Goal: Task Accomplishment & Management: Manage account settings

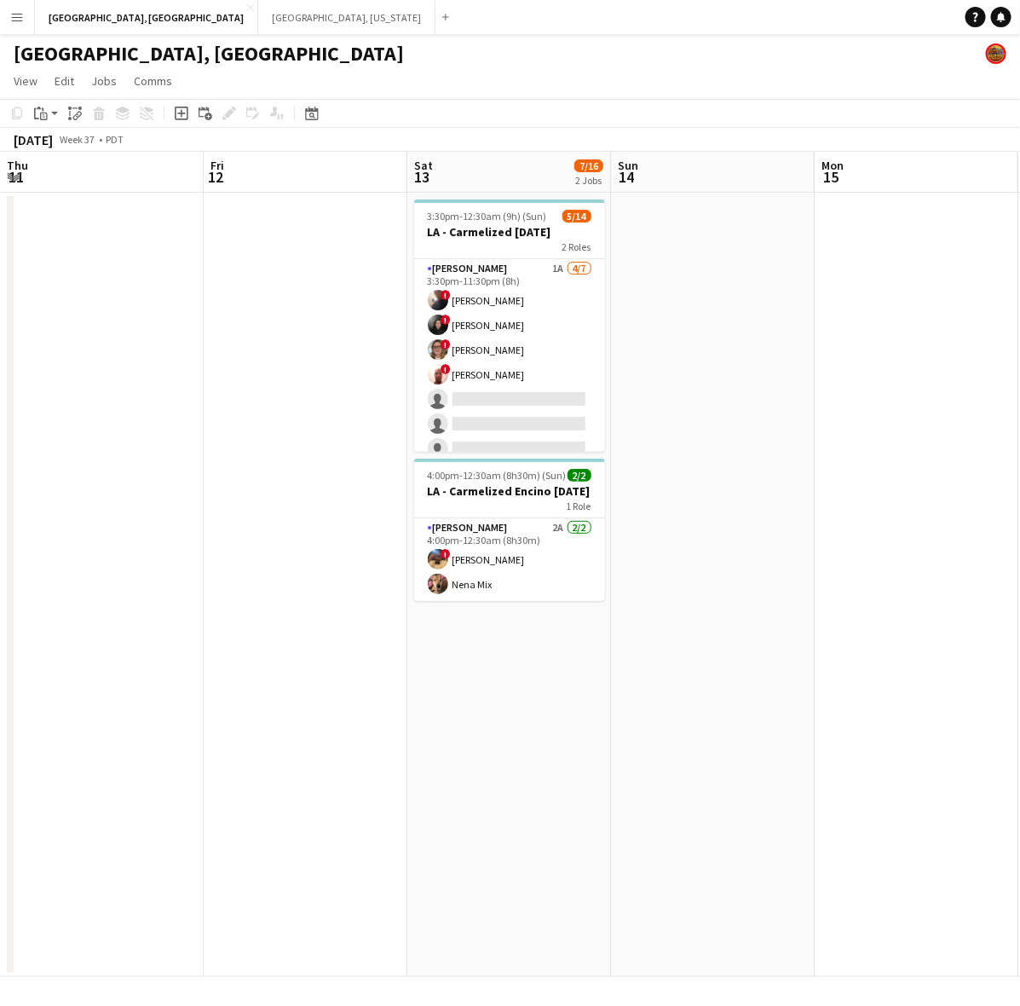
scroll to position [317, 0]
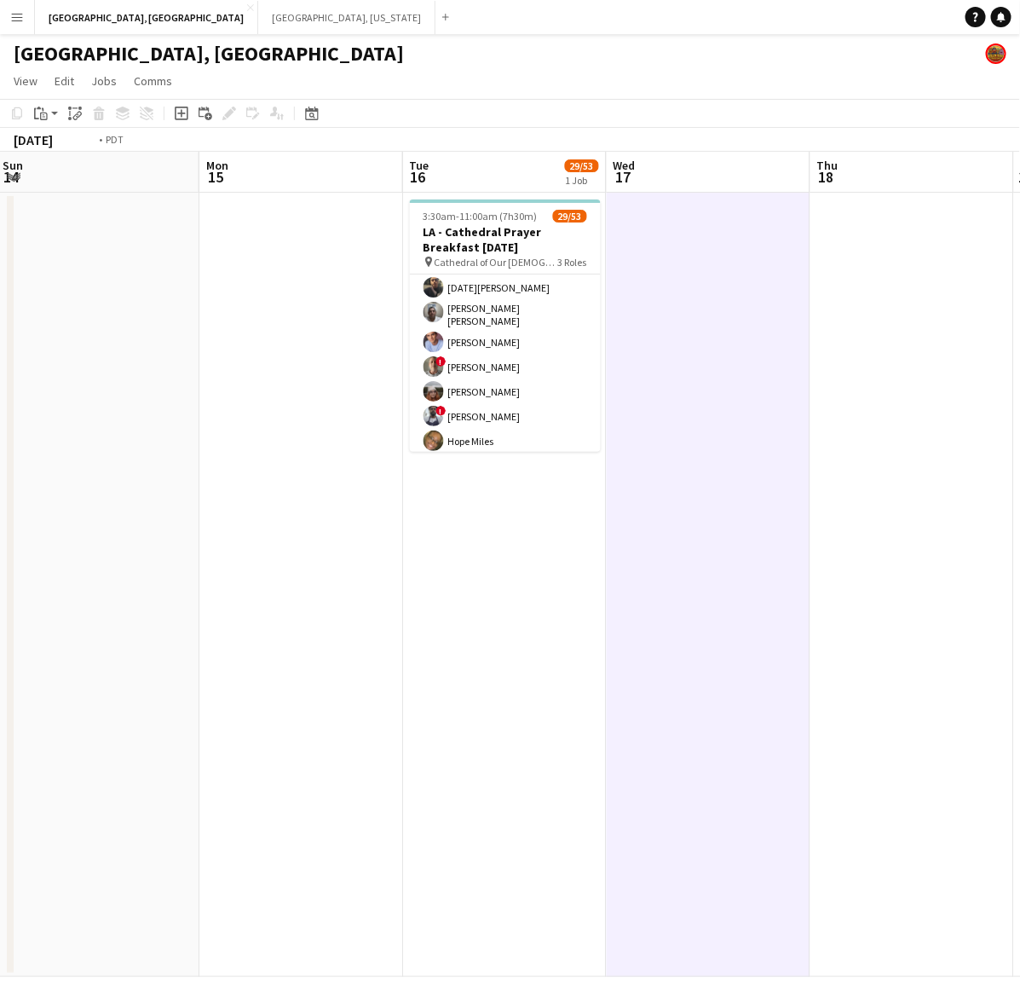
click at [98, 682] on app-calendar-viewport "Thu 11 Fri 12 Sat 13 7/16 2 Jobs Sun 14 Mon 15 Tue 16 29/53 1 Job Wed 17 Thu 18…" at bounding box center [510, 564] width 1020 height 825
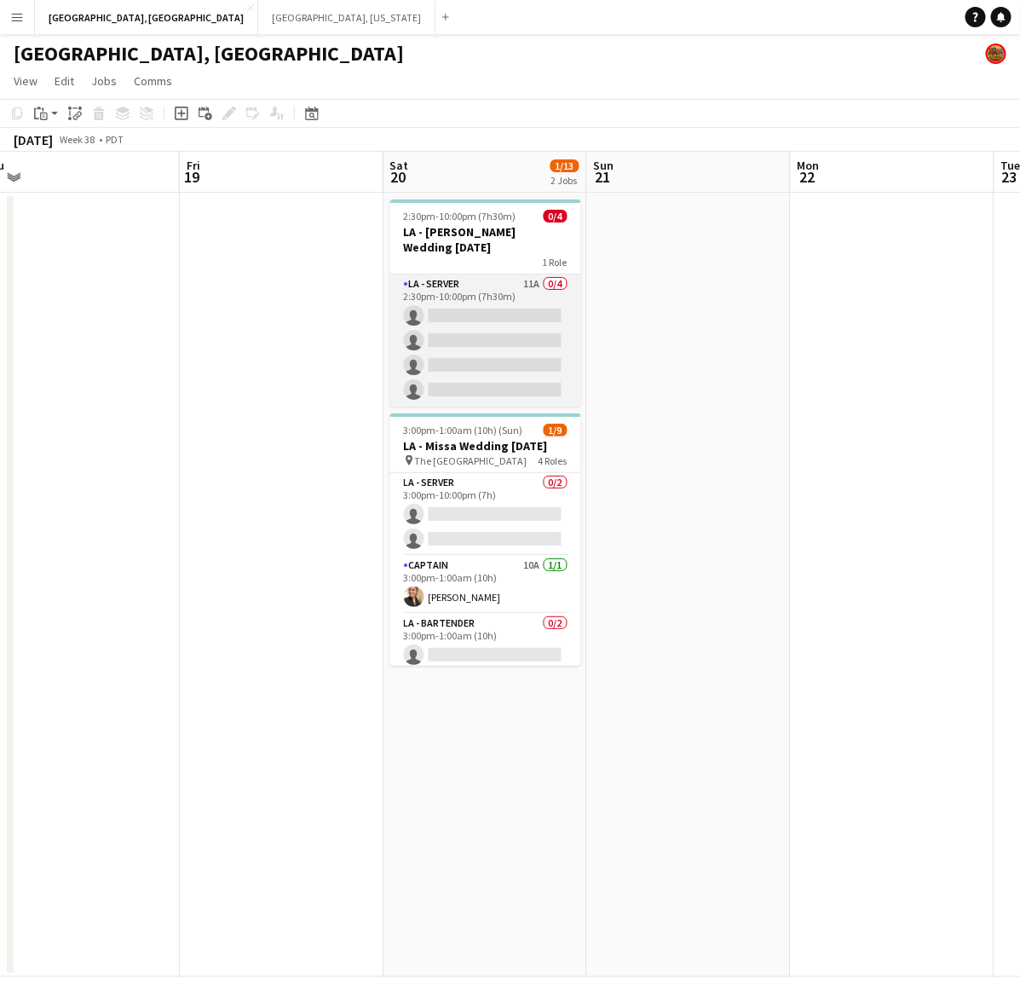
click at [529, 321] on app-card-role "LA - Server 11A 0/4 2:30pm-10:00pm (7h30m) single-neutral-actions single-neutra…" at bounding box center [485, 340] width 191 height 132
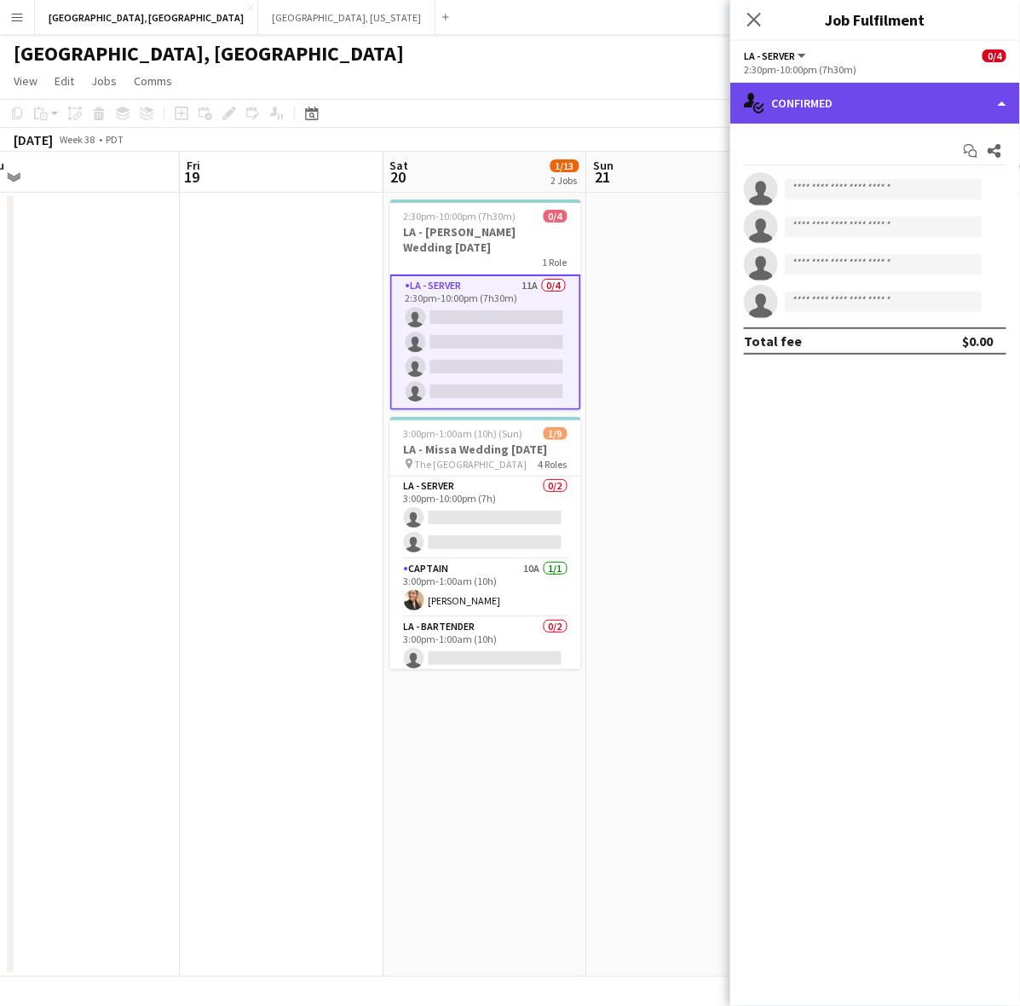
click at [854, 104] on div "single-neutral-actions-check-2 Confirmed" at bounding box center [875, 103] width 290 height 41
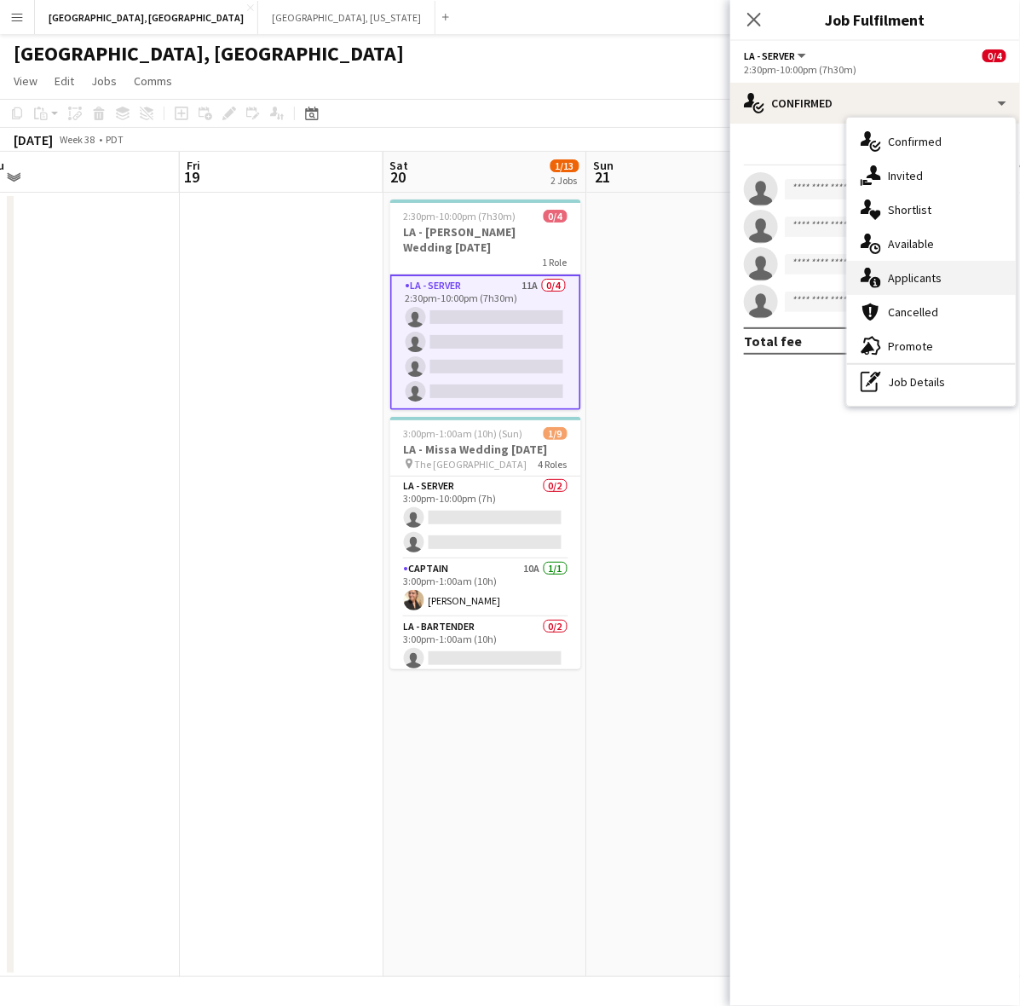
click at [910, 274] on div "single-neutral-actions-information Applicants" at bounding box center [931, 278] width 169 height 34
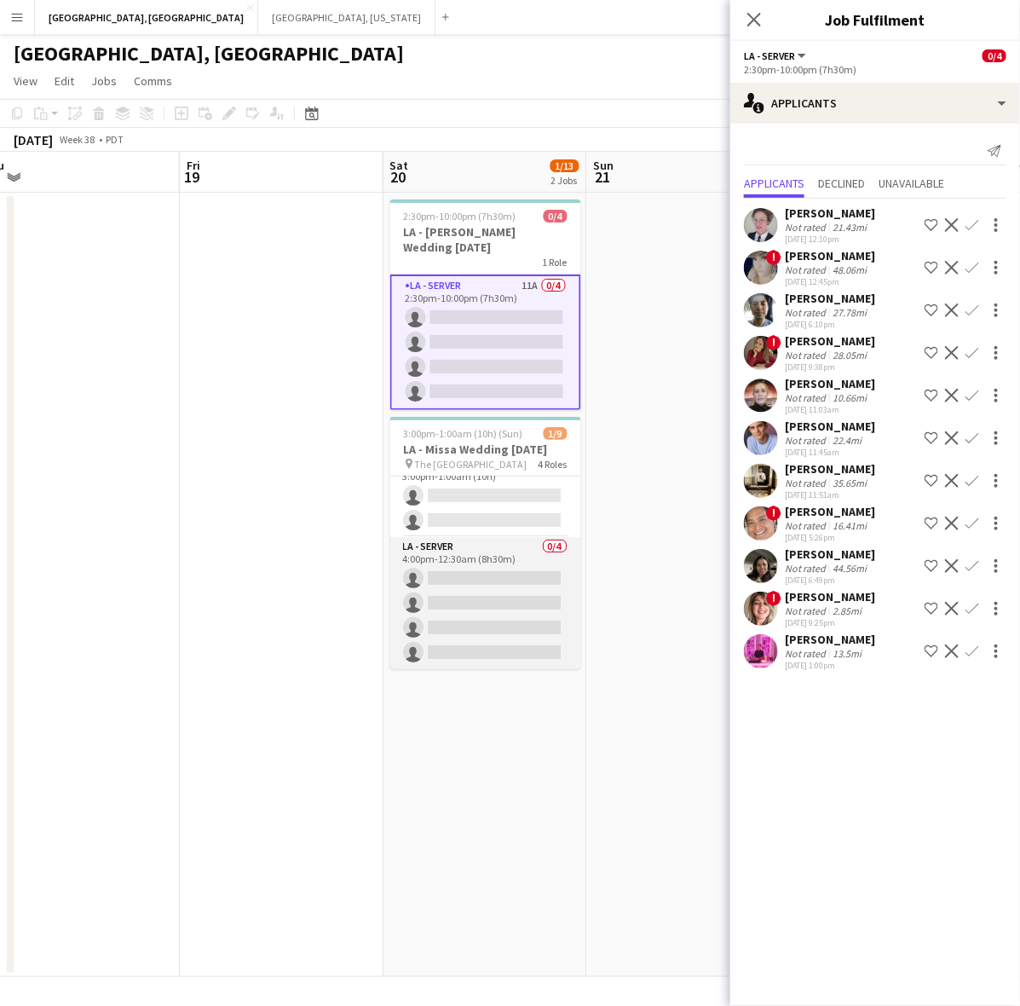
scroll to position [0, 0]
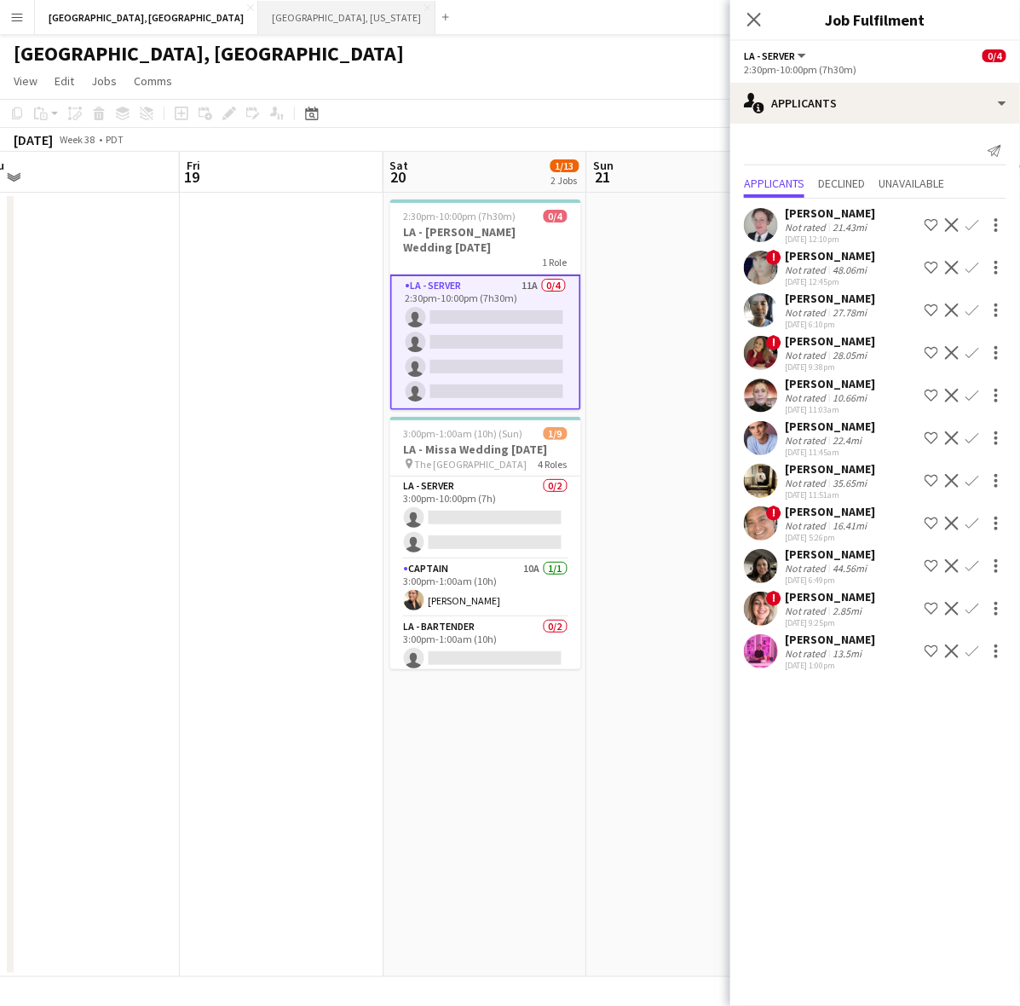
click at [258, 11] on button "[GEOGRAPHIC_DATA], [US_STATE] Close" at bounding box center [346, 17] width 177 height 33
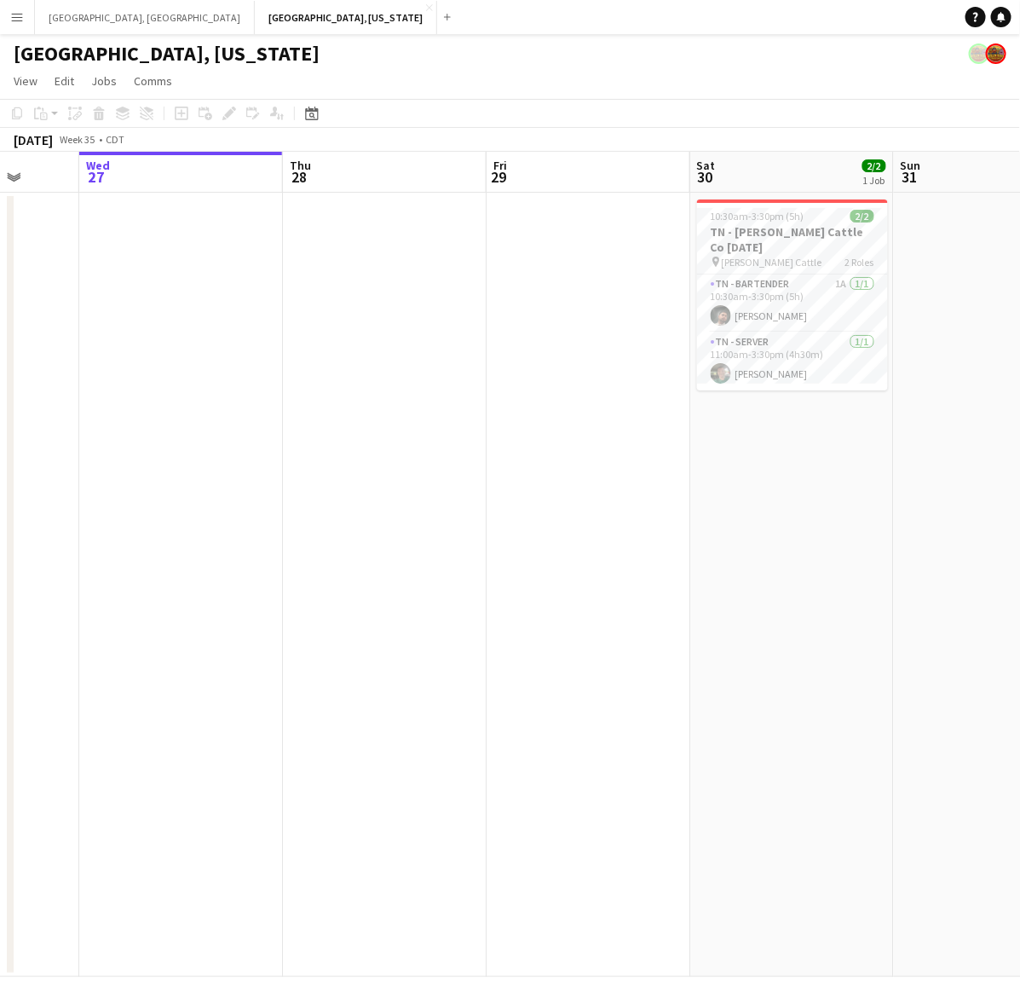
scroll to position [0, 531]
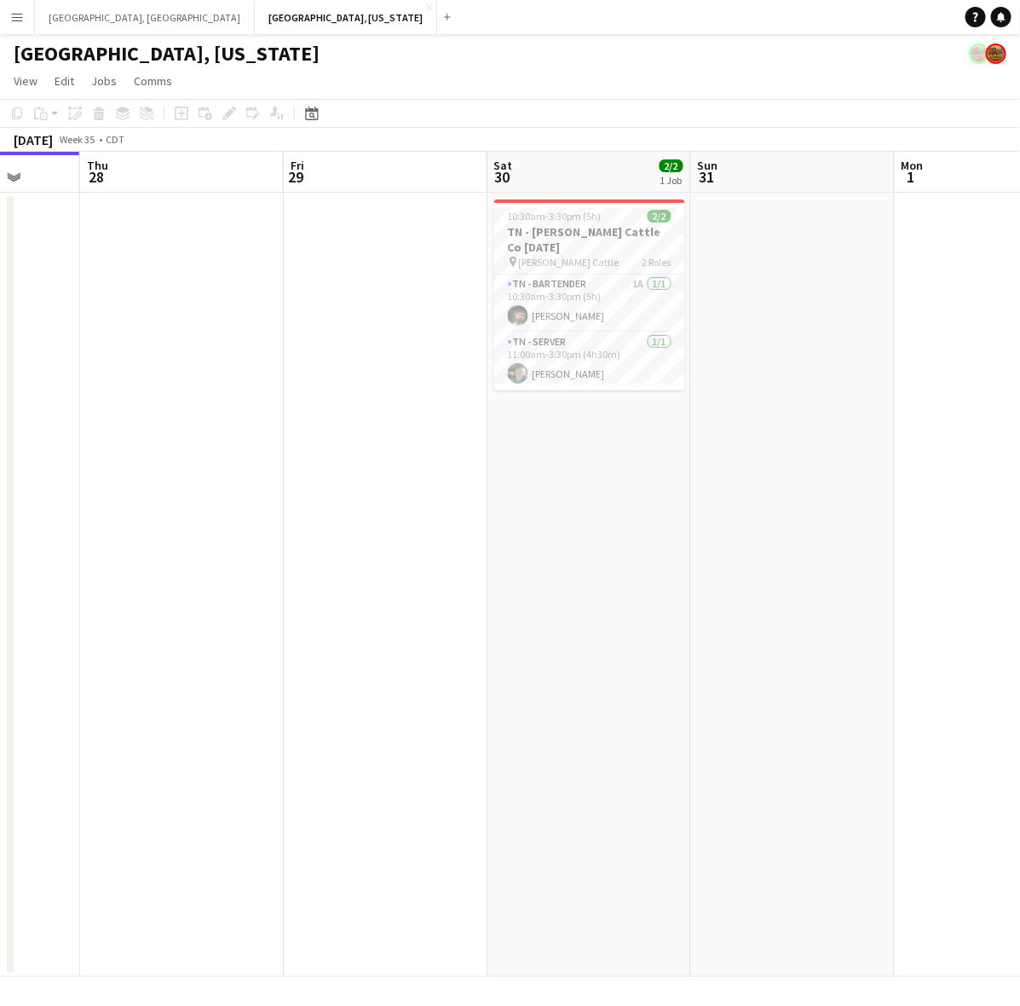
drag, startPoint x: 764, startPoint y: 401, endPoint x: 1006, endPoint y: 105, distance: 382.1
click at [1011, 108] on app-calendar "Copy Paste Paste Ctrl+V Paste with crew Ctrl+Shift+V Paste linked Job [GEOGRAPH…" at bounding box center [510, 538] width 1020 height 878
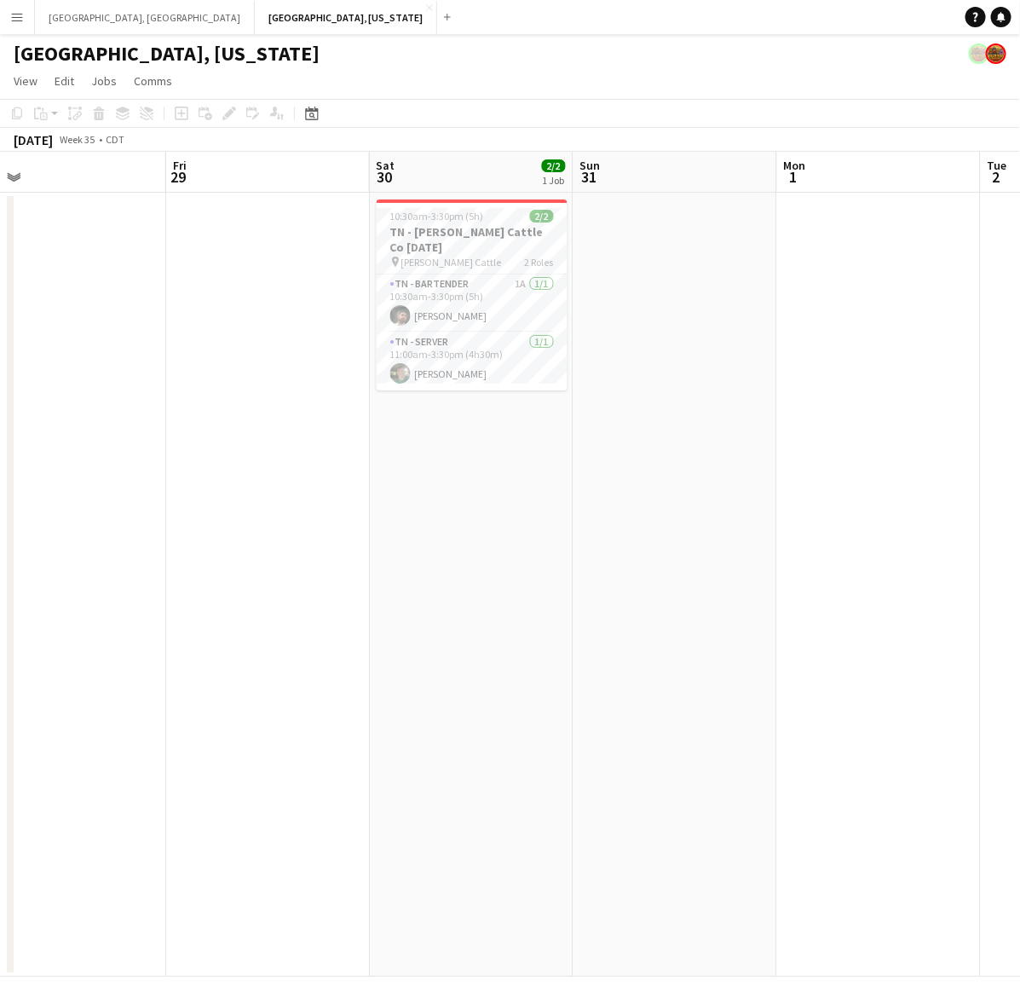
drag, startPoint x: 440, startPoint y: 542, endPoint x: 460, endPoint y: 444, distance: 100.1
click at [299, 562] on app-calendar-viewport "Mon 25 Tue 26 Wed 27 Thu 28 Fri 29 Sat 30 2/2 1 Job Sun 31 Mon 1 Tue 2 Wed 3 10…" at bounding box center [510, 564] width 1020 height 825
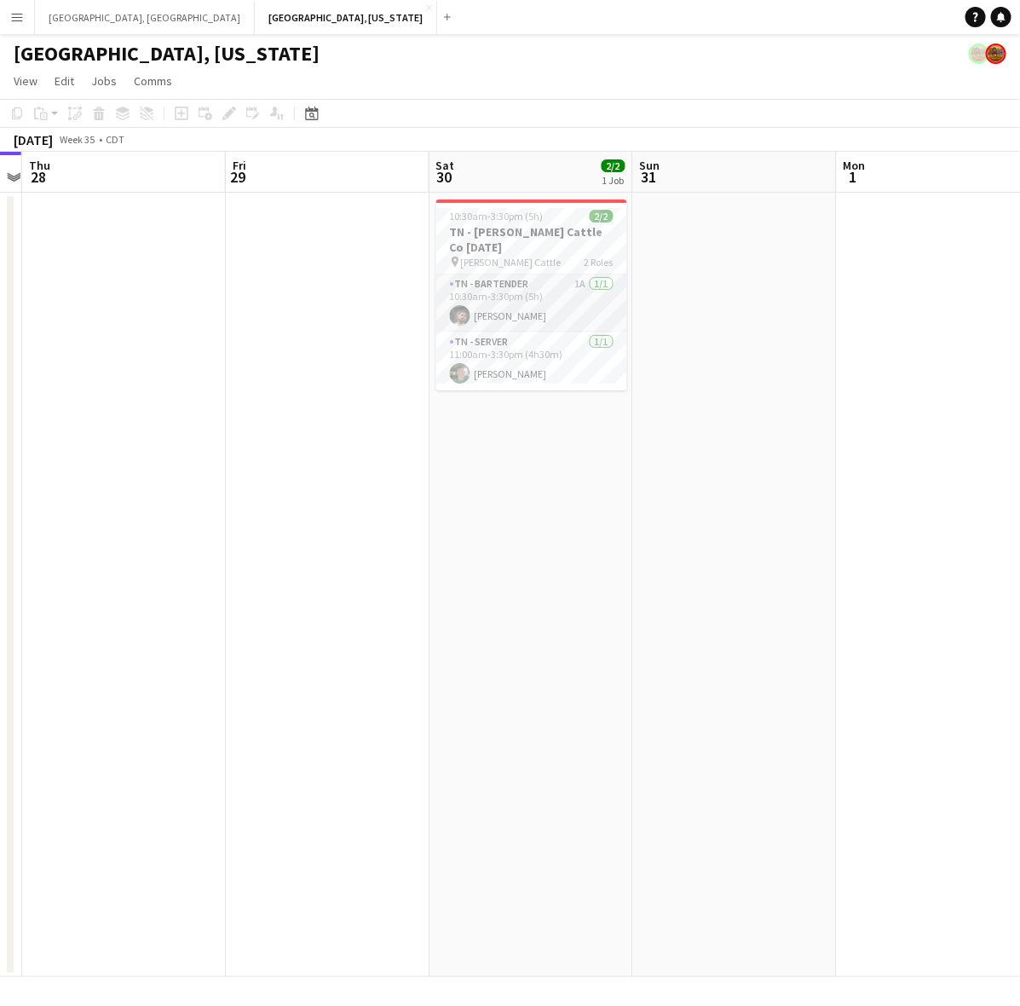
click at [568, 291] on app-card-role "TN - Bartender 1A [DATE] 10:30am-3:30pm (5h) [PERSON_NAME]" at bounding box center [531, 303] width 191 height 58
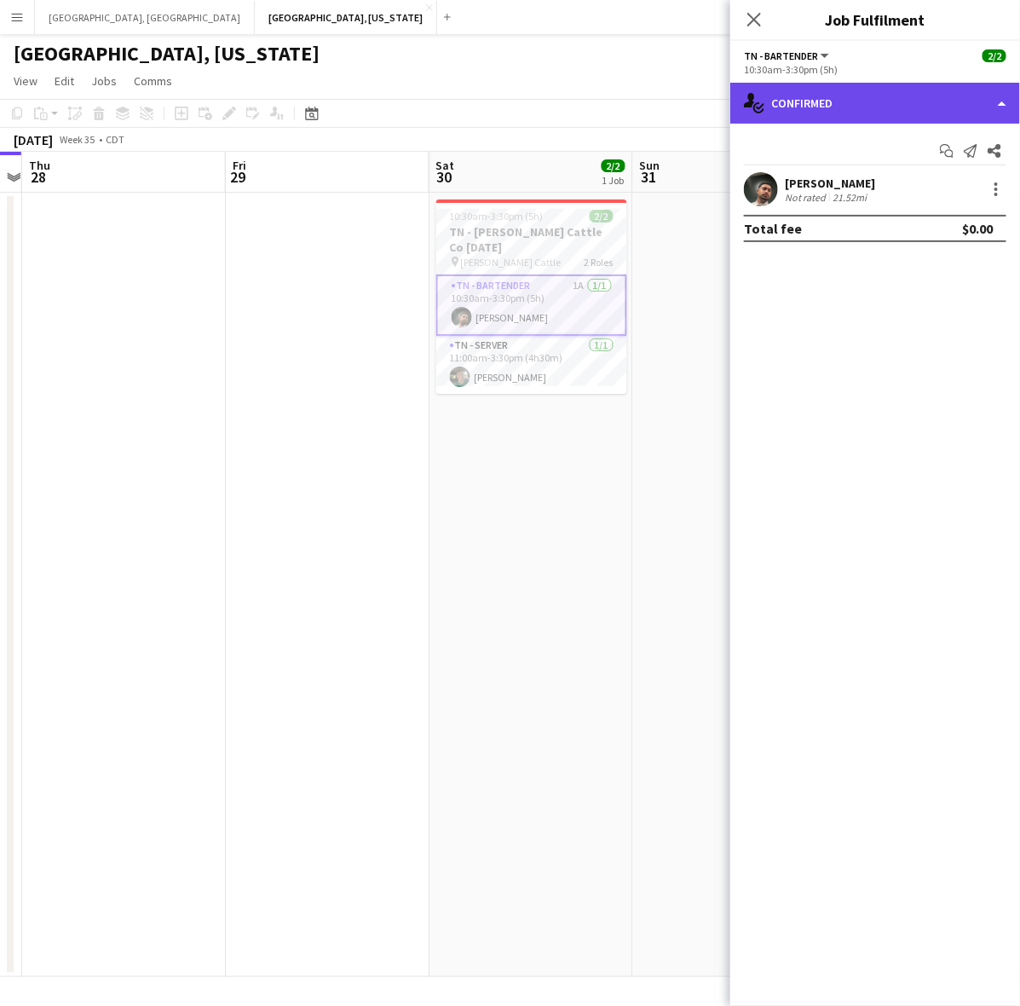
click at [856, 87] on div "single-neutral-actions-check-2 Confirmed" at bounding box center [875, 103] width 290 height 41
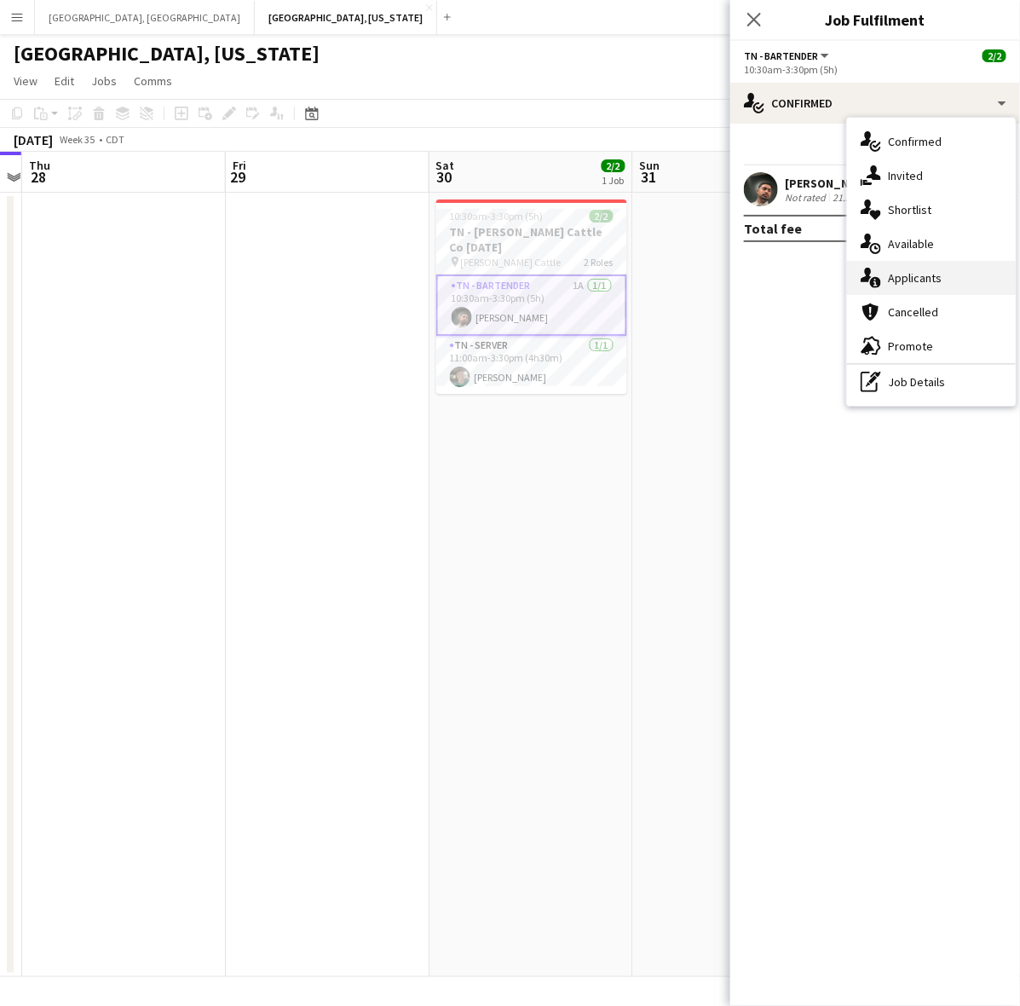
click at [933, 280] on div "single-neutral-actions-information Applicants" at bounding box center [931, 278] width 169 height 34
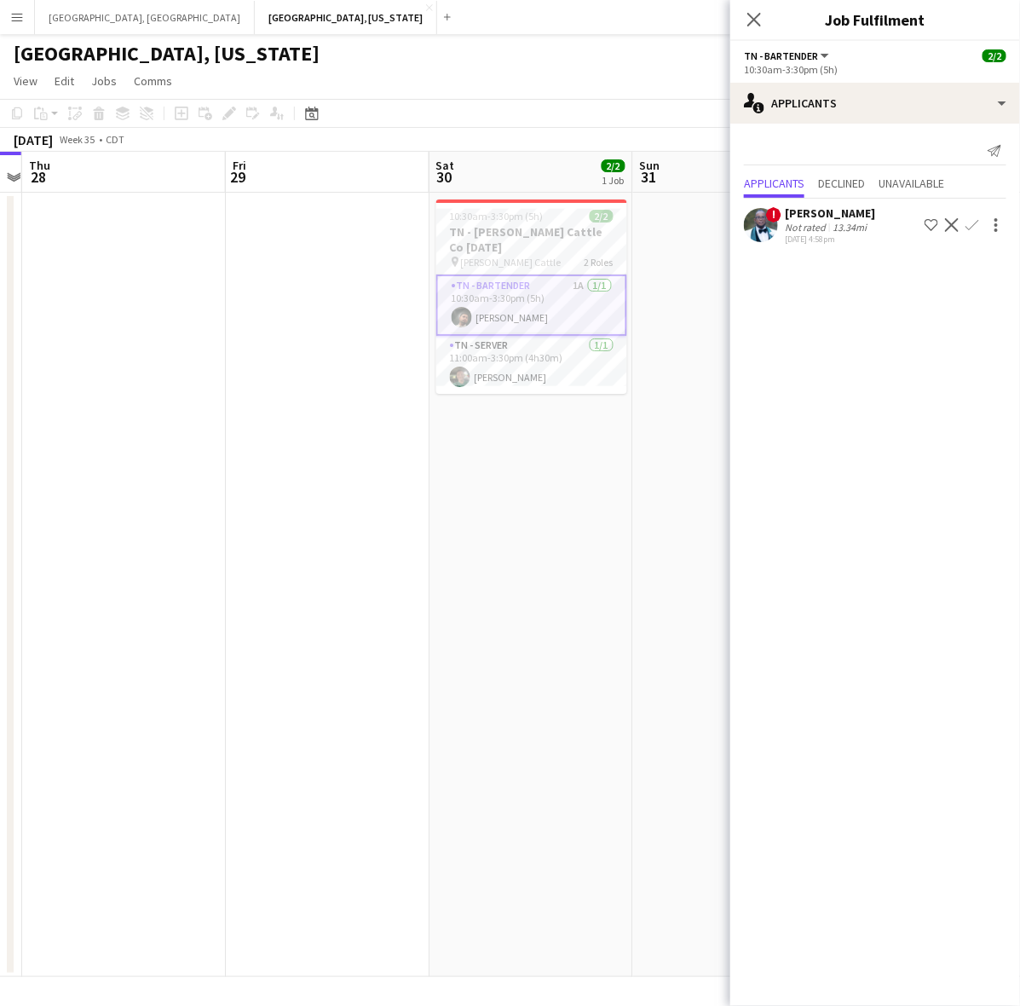
click at [822, 215] on div "[PERSON_NAME]" at bounding box center [830, 212] width 90 height 15
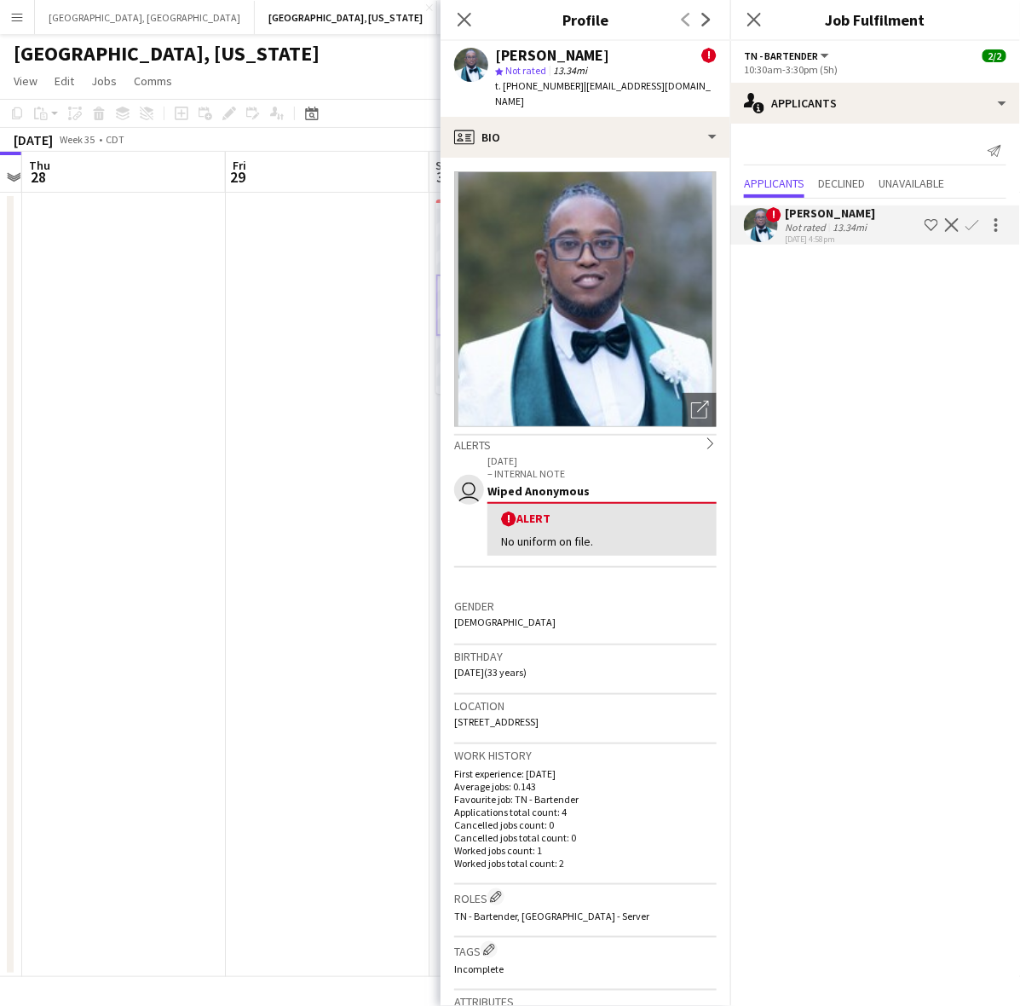
click at [822, 215] on div "[PERSON_NAME]" at bounding box center [830, 212] width 90 height 15
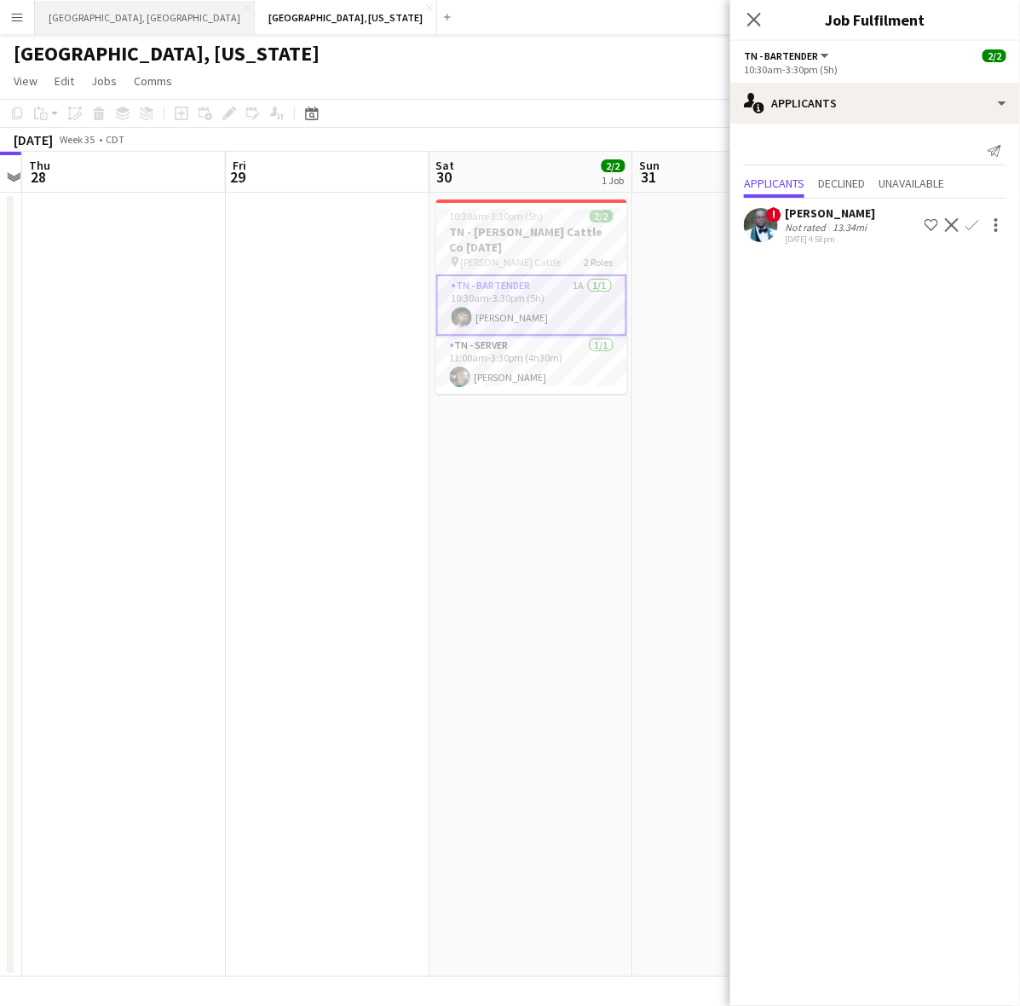
click at [101, 15] on button "[GEOGRAPHIC_DATA], [GEOGRAPHIC_DATA] Close" at bounding box center [145, 17] width 220 height 33
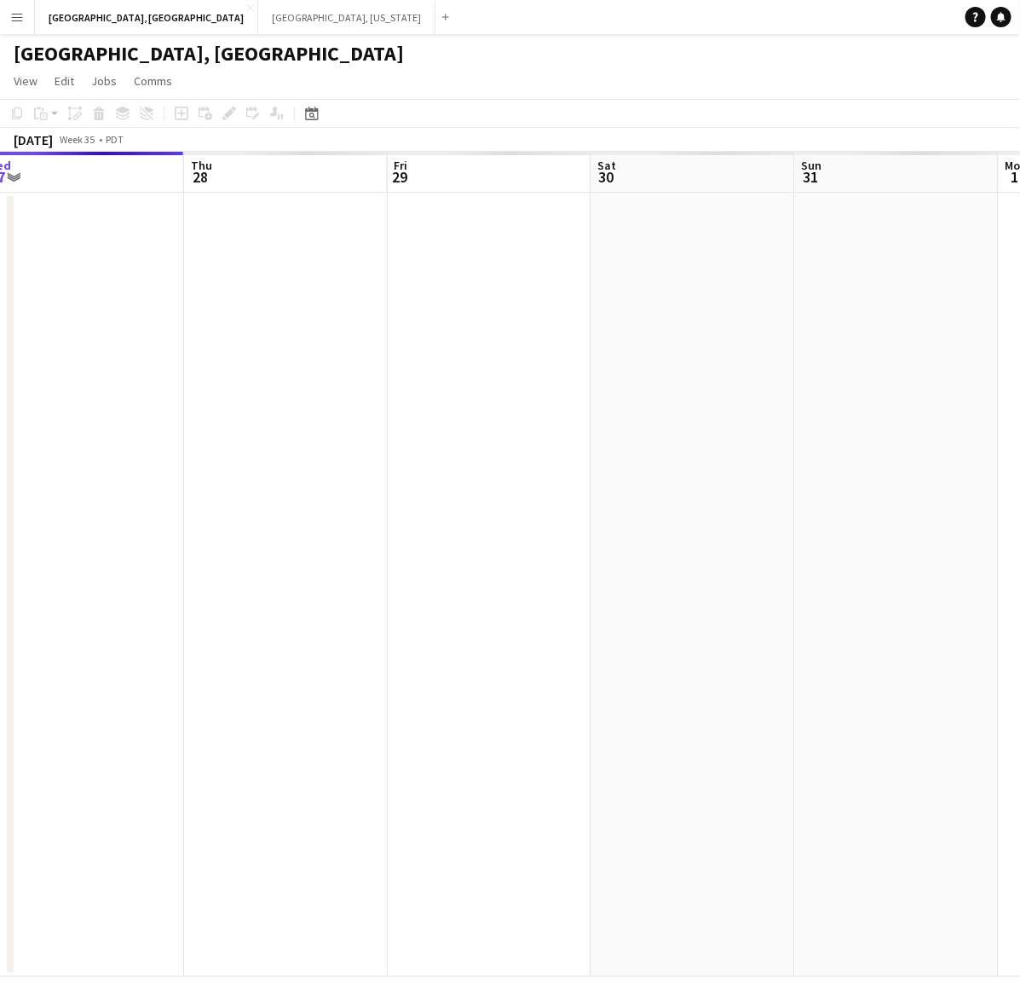
drag, startPoint x: 611, startPoint y: 410, endPoint x: 388, endPoint y: 462, distance: 229.2
click at [388, 462] on app-calendar-viewport "Sun 24 Mon 25 Tue 26 Wed 27 Thu 28 Fri 29 Sat 30 Sun 31 Mon 1 Tue 2" at bounding box center [510, 564] width 1020 height 825
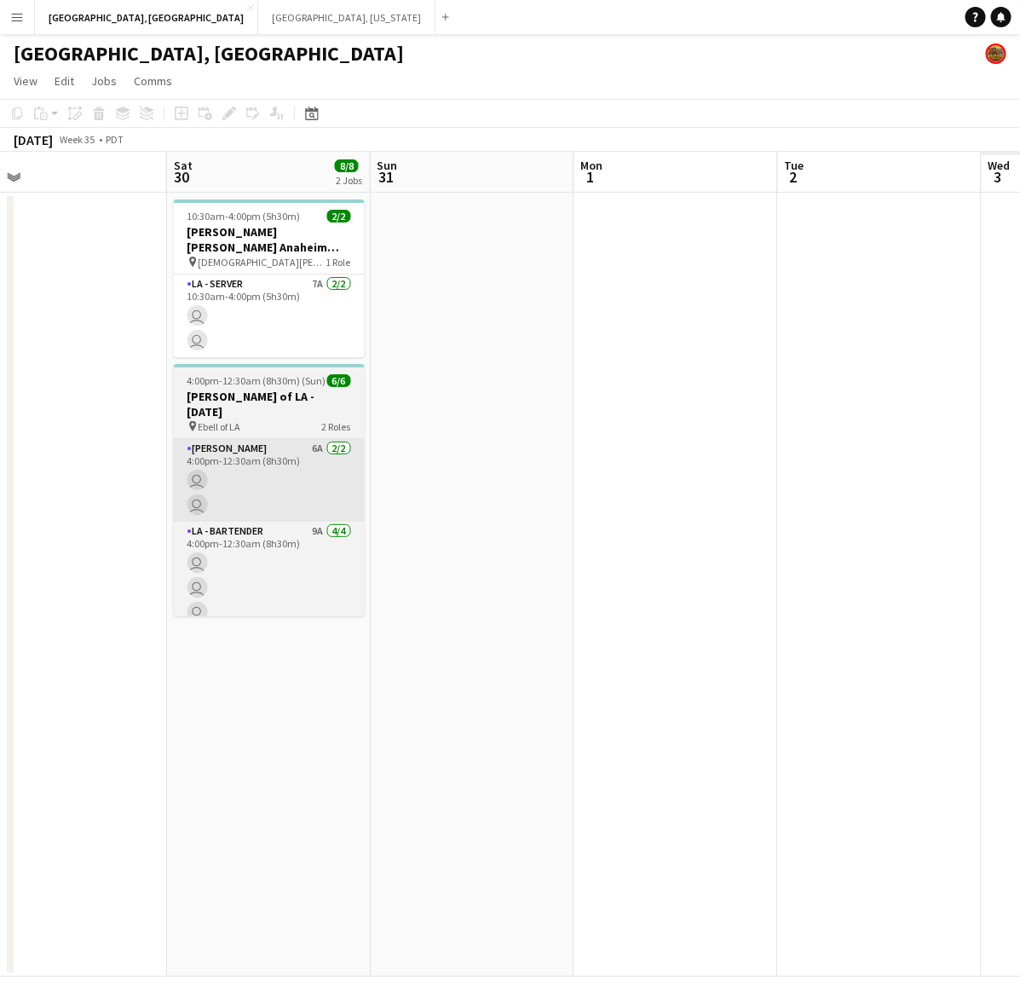
drag, startPoint x: 373, startPoint y: 457, endPoint x: 389, endPoint y: 458, distance: 15.4
click at [354, 461] on app-calendar-viewport "Tue 26 Wed 27 Thu 28 11/11 2 Jobs Fri 29 Sat 30 8/8 2 Jobs Sun 31 Mon 1 Tue 2 W…" at bounding box center [510, 564] width 1020 height 825
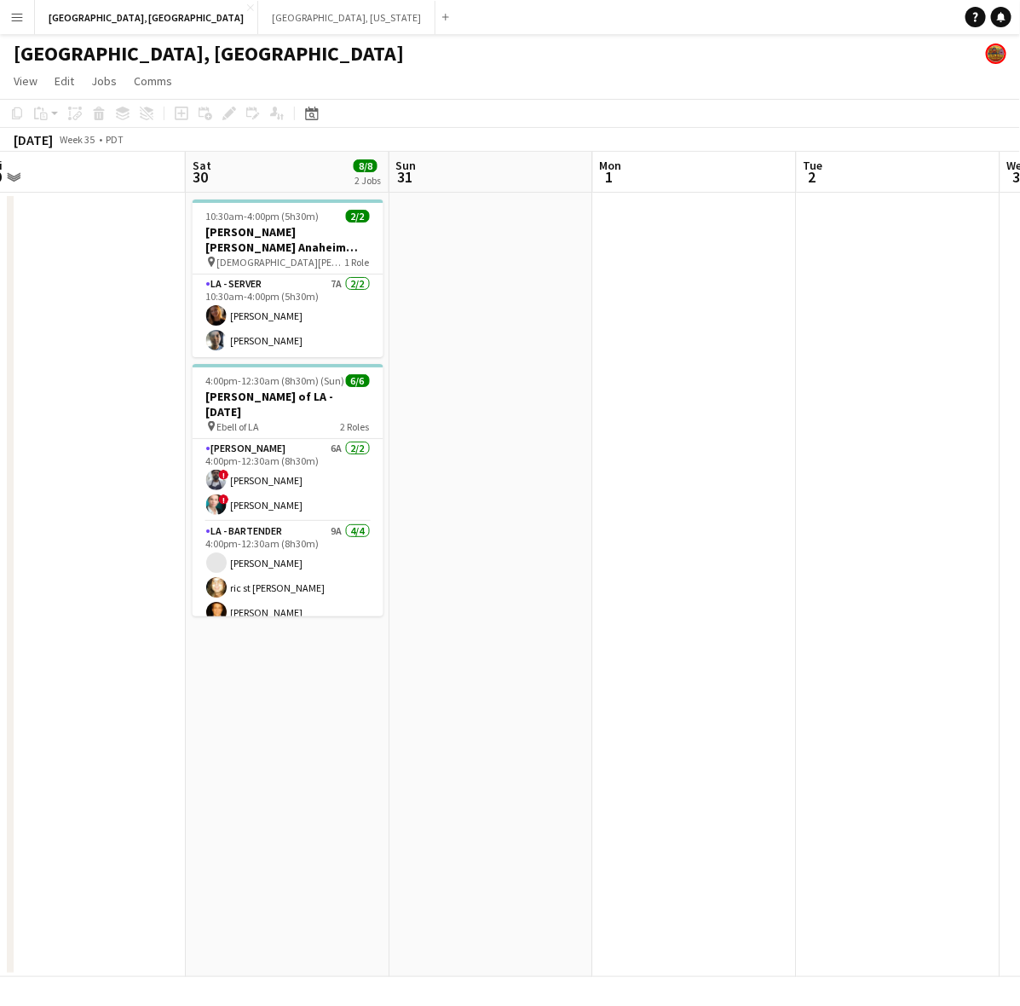
drag, startPoint x: 666, startPoint y: 420, endPoint x: 318, endPoint y: 460, distance: 350.8
click at [325, 458] on app-calendar-viewport "Tue 26 Wed 27 Thu 28 11/11 2 Jobs Fri 29 Sat 30 8/8 2 Jobs Sun 31 Mon 1 Tue 2 W…" at bounding box center [510, 564] width 1020 height 825
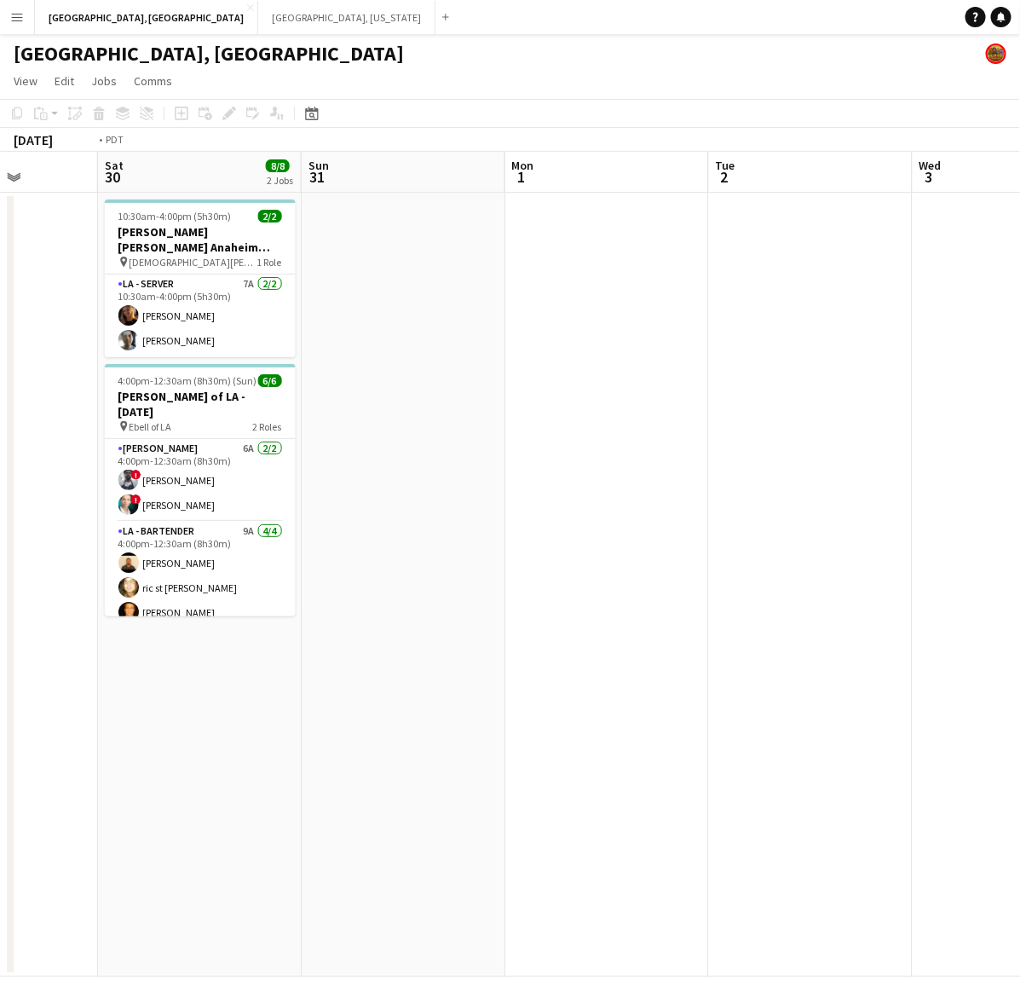
drag, startPoint x: 560, startPoint y: 449, endPoint x: 210, endPoint y: 539, distance: 360.7
click at [268, 522] on app-calendar-viewport "Wed 27 Thu 28 11/11 2 Jobs Fri 29 Sat 30 8/8 2 Jobs Sun 31 Mon 1 Tue 2 Wed 3 Th…" at bounding box center [510, 564] width 1020 height 825
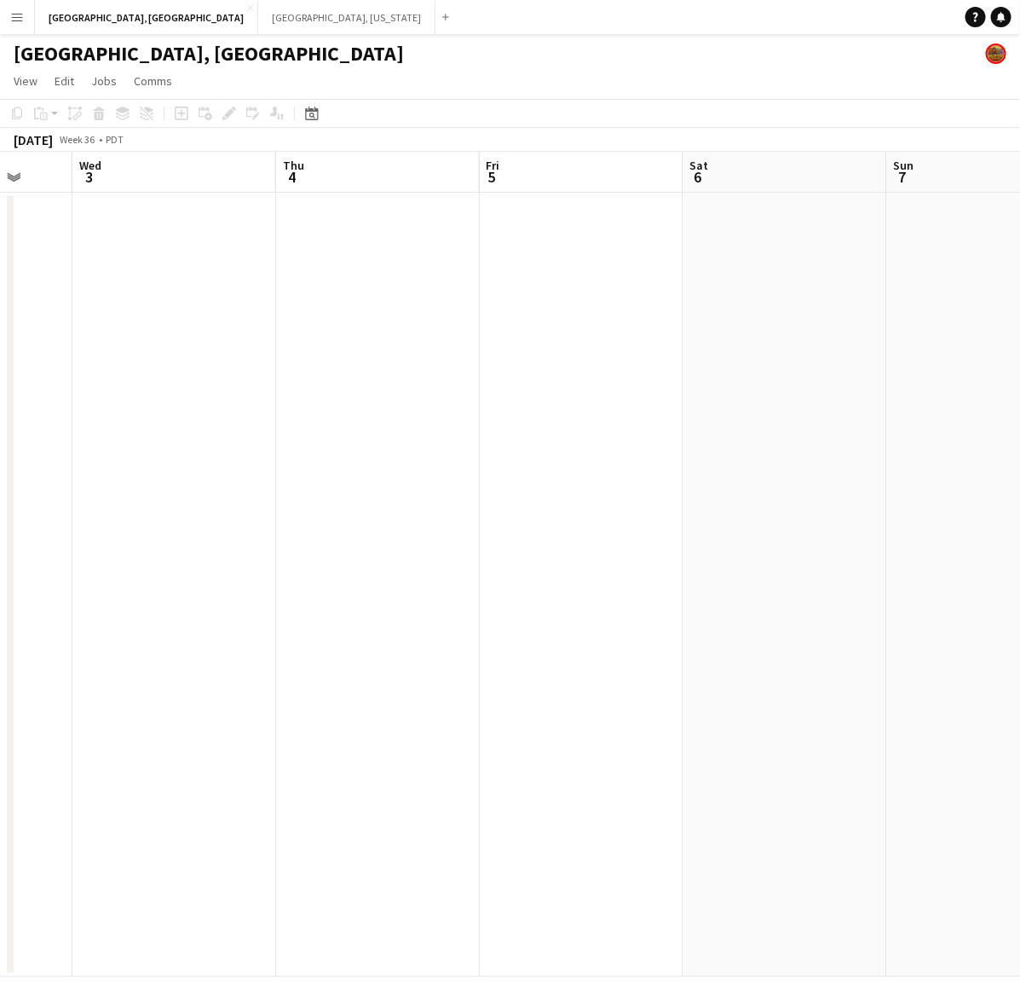
drag, startPoint x: 887, startPoint y: 436, endPoint x: 403, endPoint y: 550, distance: 497.1
click at [458, 533] on app-calendar-viewport "Sun 31 Mon 1 Tue 2 Wed 3 Thu 4 Fri 5 Sat 6 Sun 7 Mon 8 Tue 9" at bounding box center [510, 564] width 1020 height 825
drag, startPoint x: 516, startPoint y: 541, endPoint x: 382, endPoint y: 565, distance: 135.9
click at [399, 562] on app-calendar-viewport "Mon 1 Tue 2 Wed 3 Thu 4 Fri 5 Sat 6 Sun 7 Mon 8 Tue 9 Wed 10" at bounding box center [510, 564] width 1020 height 825
drag, startPoint x: 752, startPoint y: 477, endPoint x: 326, endPoint y: 578, distance: 437.8
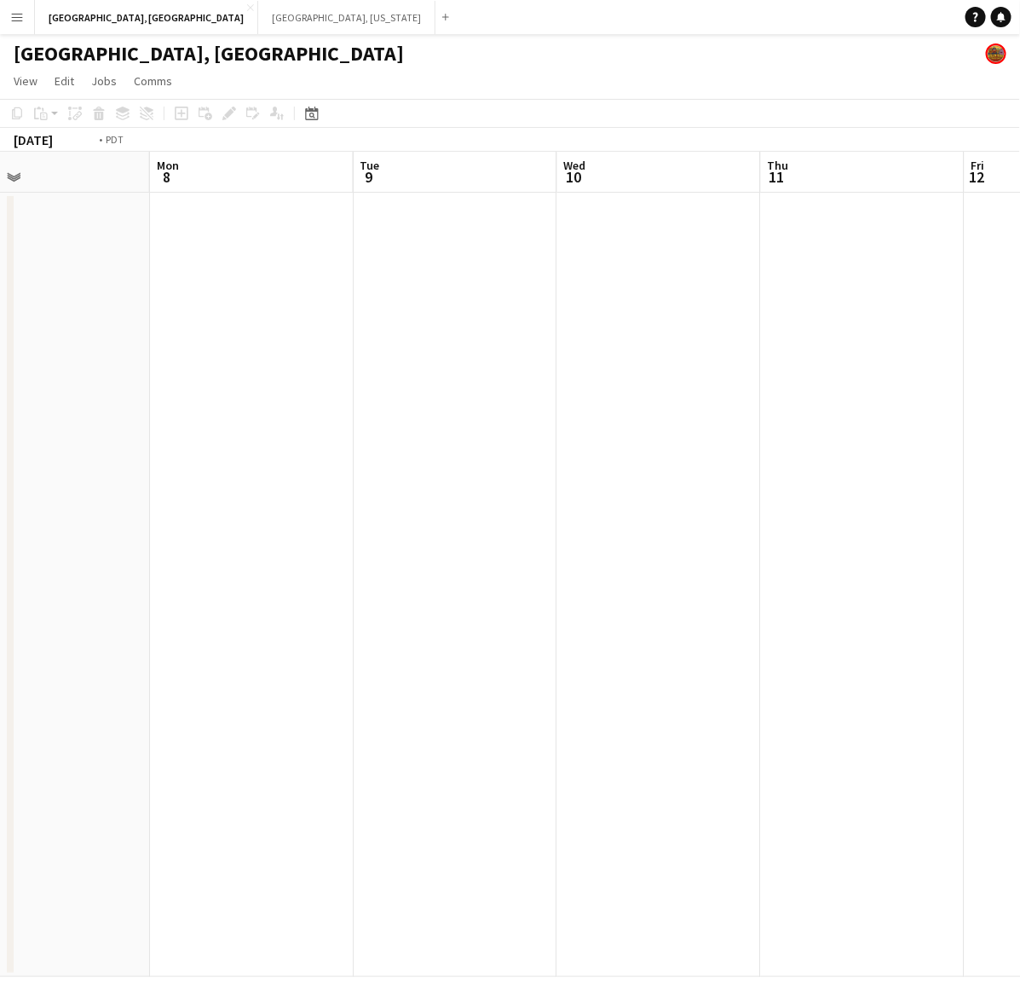
click at [363, 567] on app-calendar-viewport "Thu 4 Fri 5 Sat 6 Sun 7 Mon 8 Tue 9 Wed 10 Thu 11 Fri 12 Sat 13 7/16 2 Jobs 3:3…" at bounding box center [510, 564] width 1020 height 825
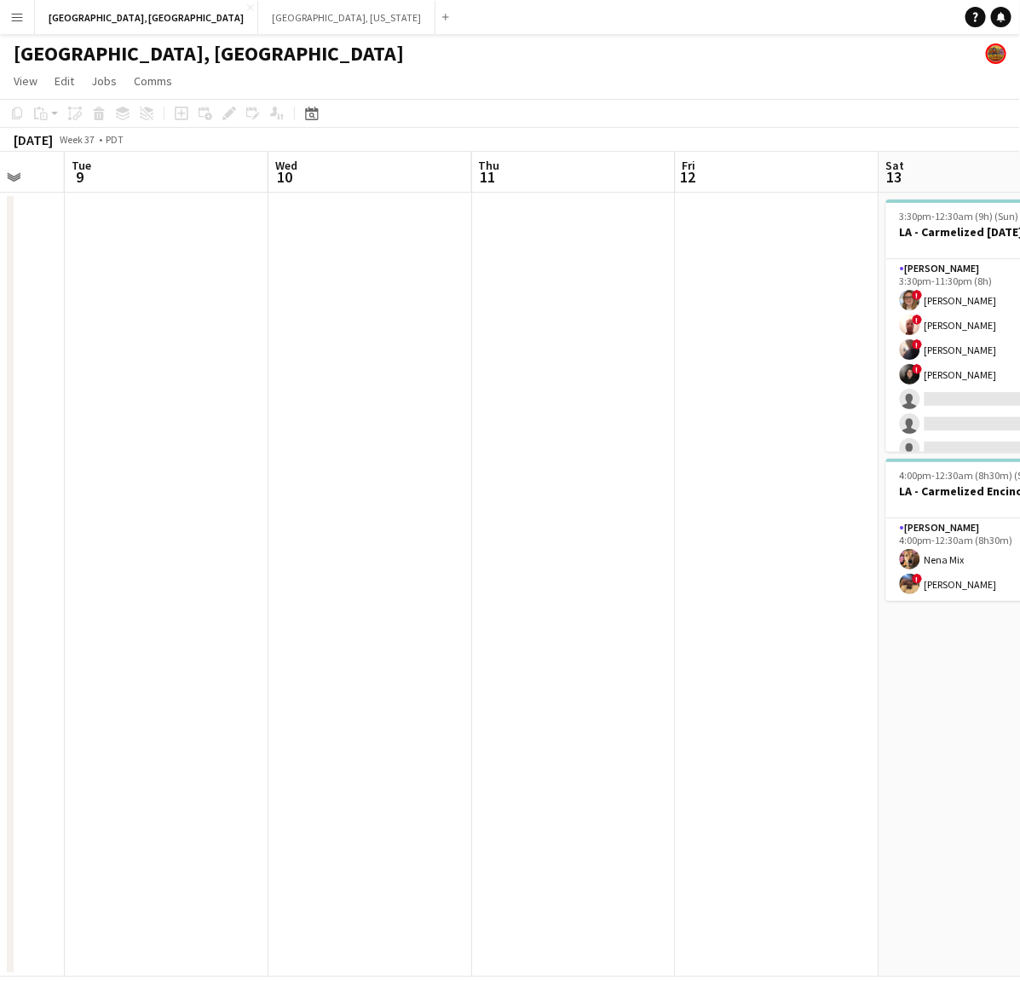
scroll to position [0, 541]
drag, startPoint x: 637, startPoint y: 501, endPoint x: 163, endPoint y: 609, distance: 486.9
click at [163, 609] on app-calendar-viewport "Sat 6 Sun 7 Mon 8 Tue 9 Wed 10 Thu 11 Fri 12 Sat 13 7/16 2 Jobs Sun 14 Mon 15 3…" at bounding box center [510, 564] width 1020 height 825
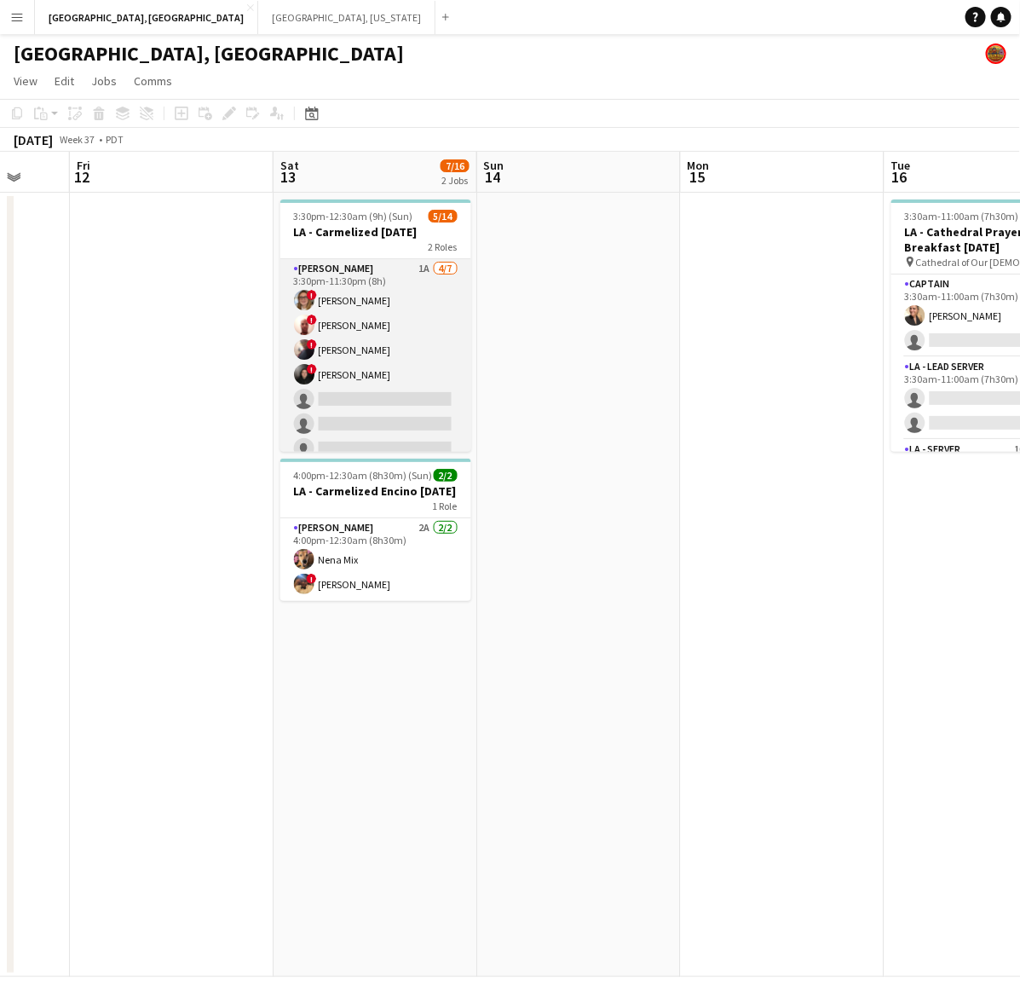
click at [358, 331] on app-card-role "[PERSON_NAME] 1A [DATE] 3:30pm-11:30pm (8h) ! [PERSON_NAME] ! [PERSON_NAME] III…" at bounding box center [375, 362] width 191 height 206
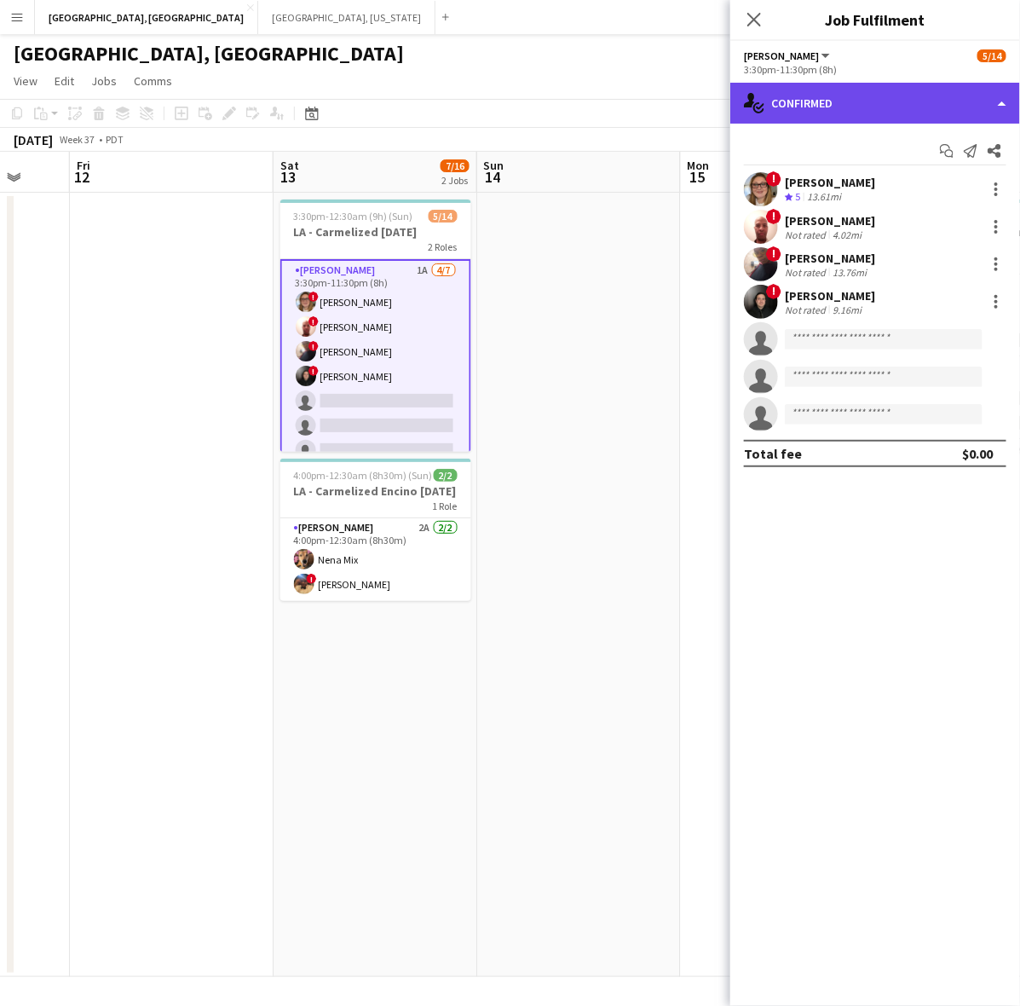
click at [899, 113] on div "single-neutral-actions-check-2 Confirmed" at bounding box center [875, 103] width 290 height 41
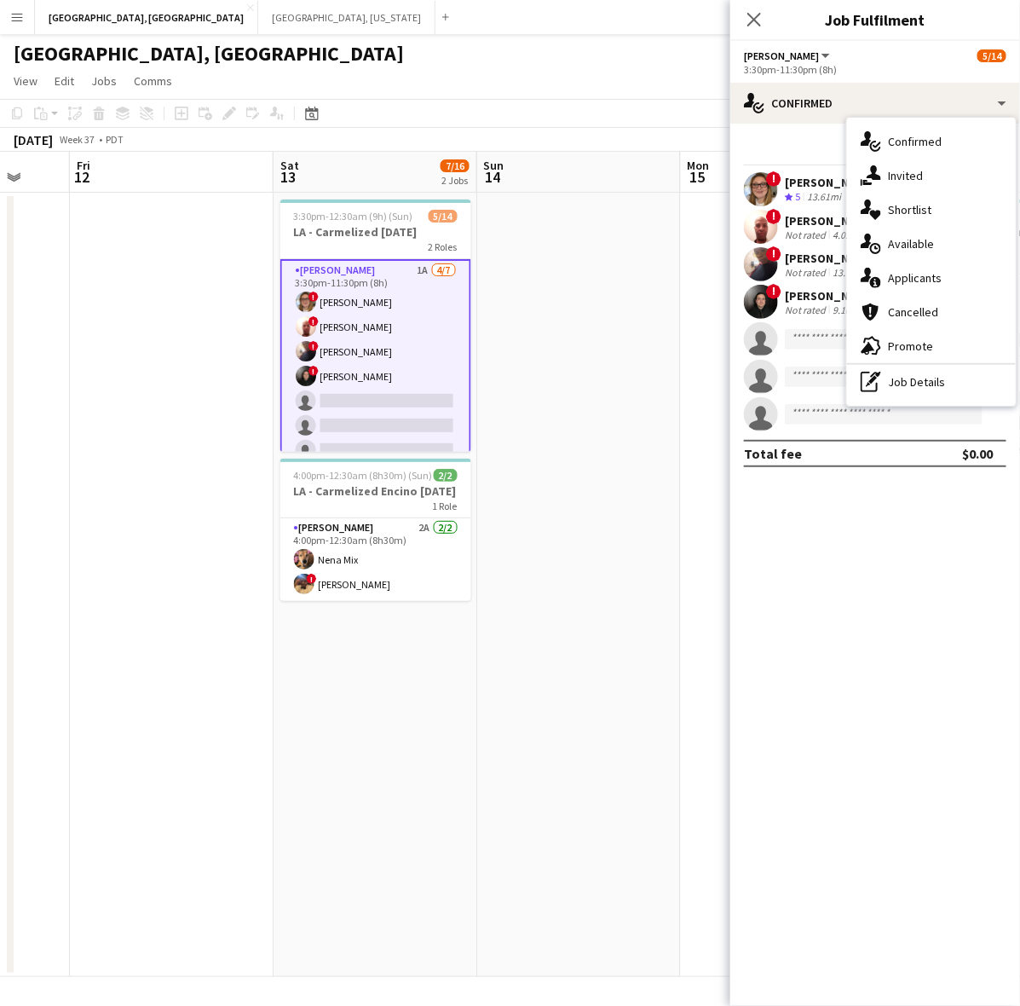
click at [897, 269] on div "single-neutral-actions-information Applicants" at bounding box center [931, 278] width 169 height 34
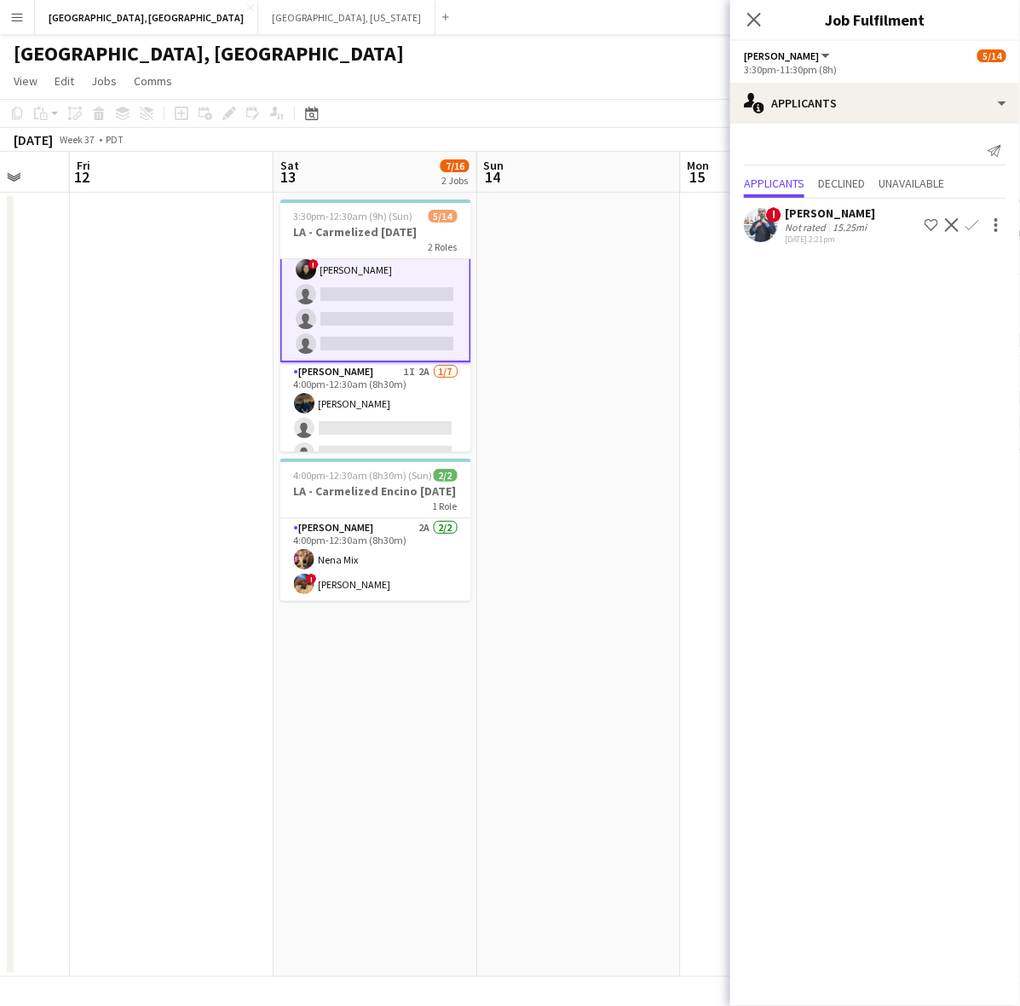
click at [371, 383] on app-card-role "[PERSON_NAME] 1I 2A [DATE] 4:00pm-12:30am (8h30m) [PERSON_NAME] single-neutral-…" at bounding box center [375, 465] width 191 height 206
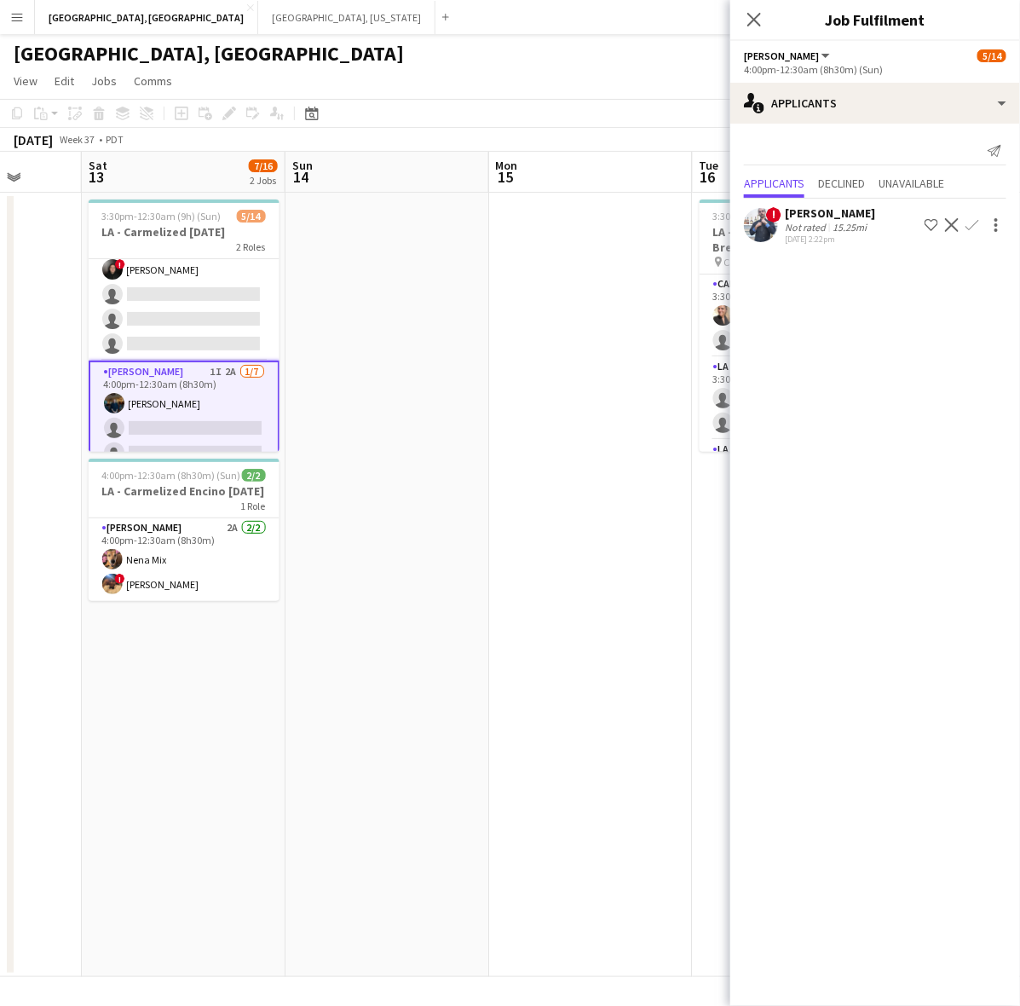
drag, startPoint x: 546, startPoint y: 401, endPoint x: 138, endPoint y: 516, distance: 424.3
click at [138, 516] on app-calendar-viewport "Wed 10 Thu 11 Fri 12 Sat 13 7/16 2 Jobs Sun 14 Mon 15 Tue 16 29/53 1 Job Wed 17…" at bounding box center [510, 564] width 1020 height 825
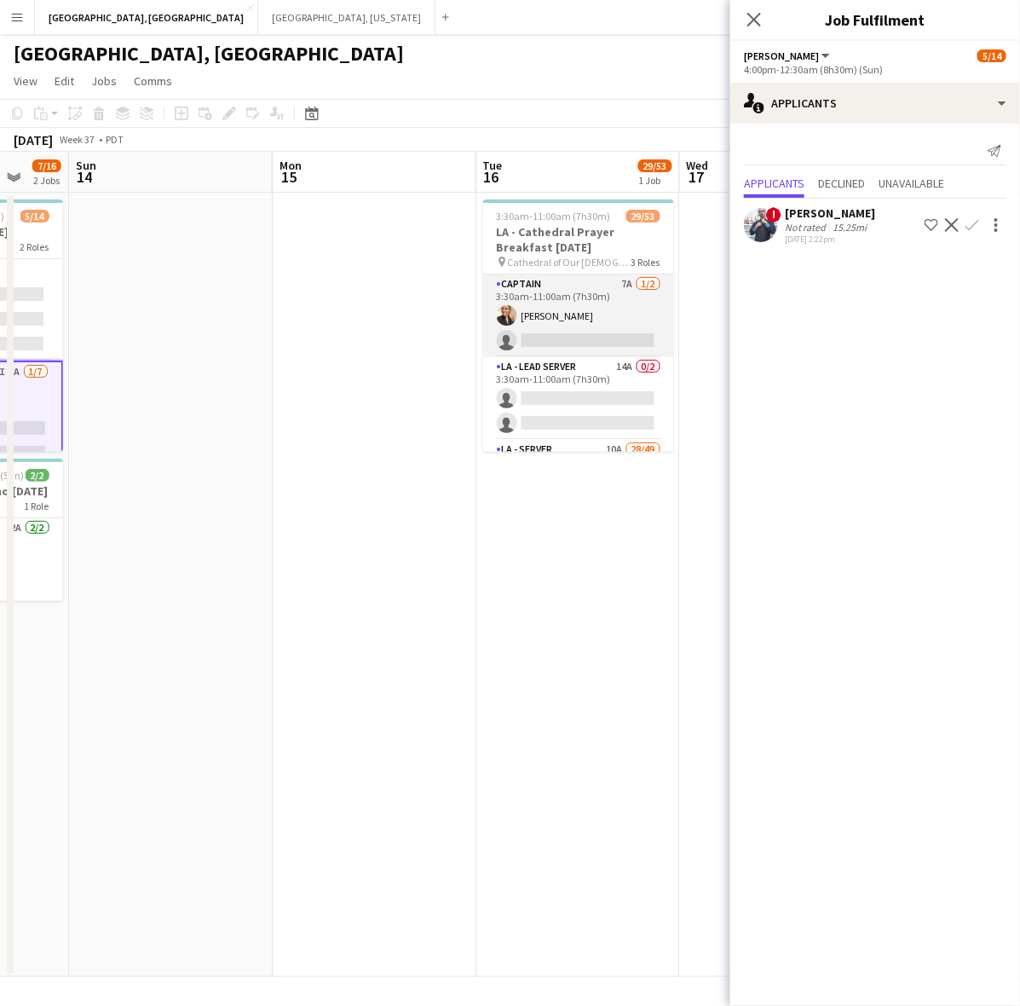
click at [632, 283] on app-card-role "Captain 7A [DATE] 3:30am-11:00am (7h30m) [PERSON_NAME] single-neutral-actions" at bounding box center [578, 315] width 191 height 83
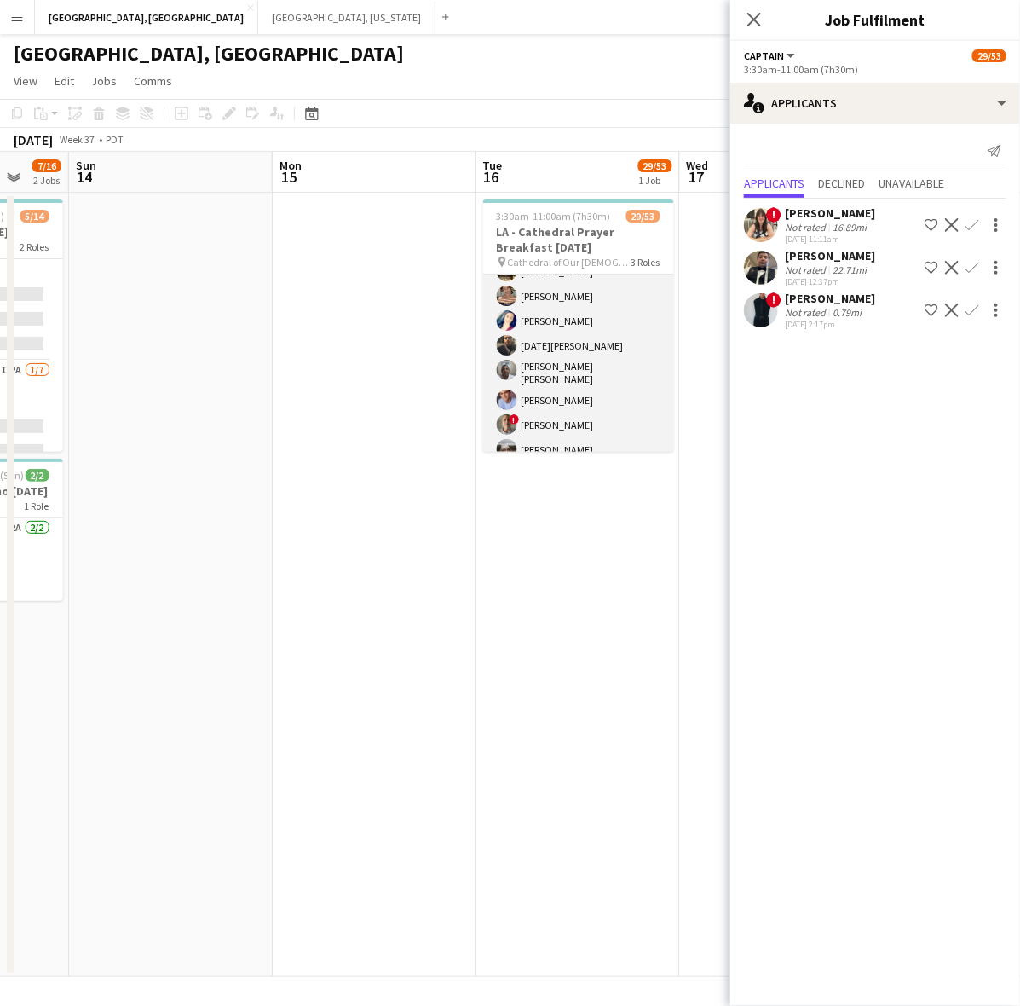
click at [588, 358] on app-card-role "LA - Server 10A 28/49 4:00am-10:00am (6h) [PERSON_NAME] [PERSON_NAME] [PERSON_N…" at bounding box center [578, 857] width 191 height 1254
